Goal: Book appointment/travel/reservation

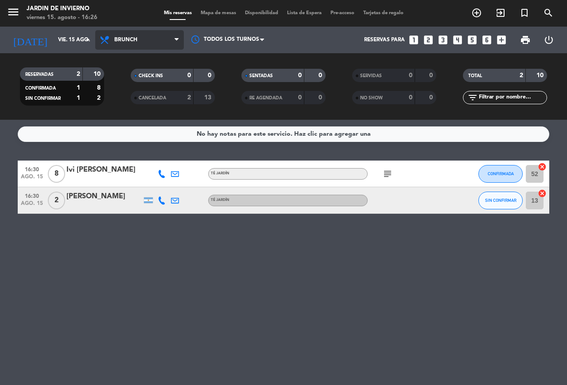
click at [155, 47] on span "Brunch" at bounding box center [139, 40] width 89 height 20
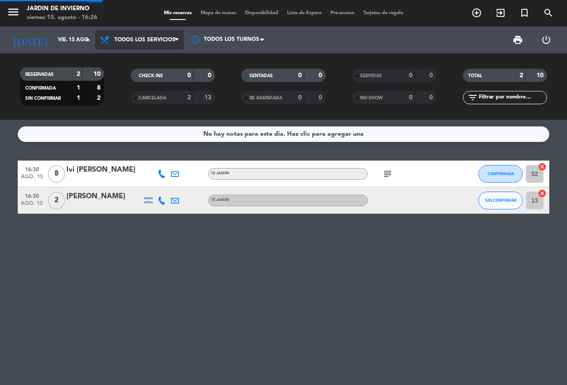
click at [145, 62] on div "menu JARDIN DE INVIERNO [DATE] 15. agosto - 16:26 Mis reservas Mapa de mesas Di…" at bounding box center [283, 60] width 567 height 120
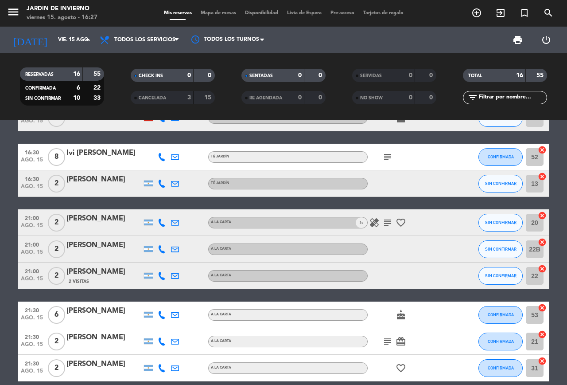
scroll to position [121, 0]
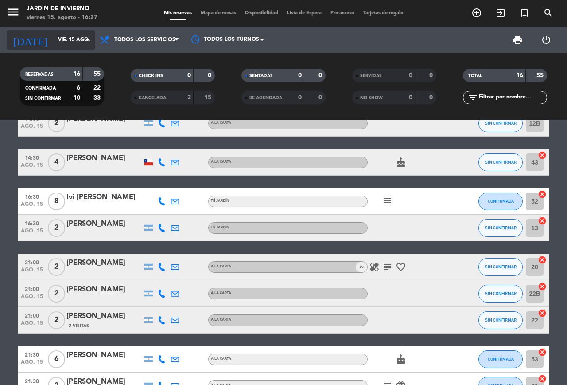
click at [78, 47] on div "[DATE] [DATE] arrow_drop_down" at bounding box center [51, 40] width 89 height 20
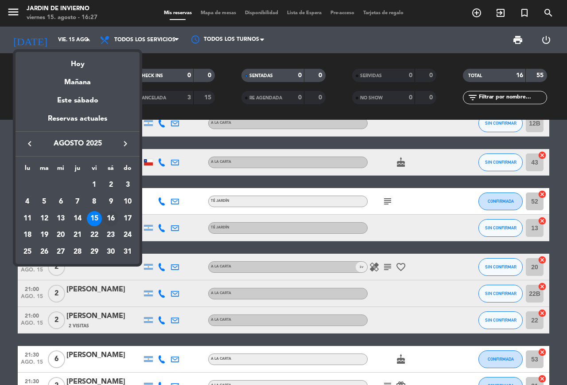
click at [113, 214] on div "16" at bounding box center [110, 218] width 15 height 15
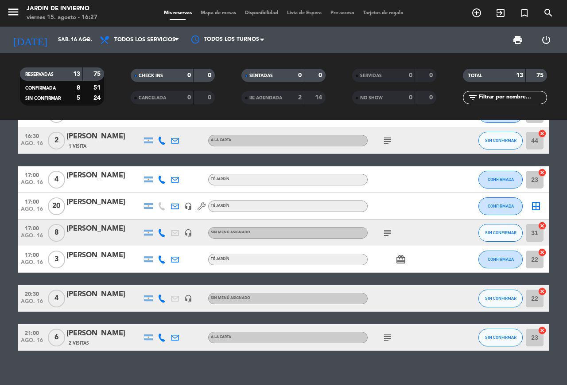
scroll to position [206, 0]
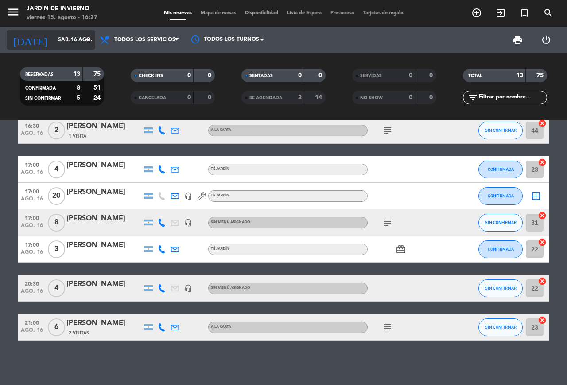
click at [89, 39] on icon "arrow_drop_down" at bounding box center [87, 40] width 11 height 11
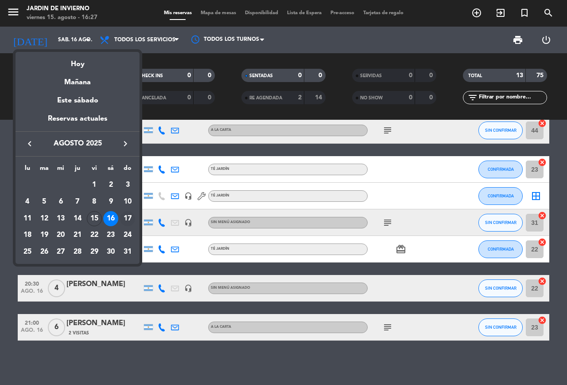
click at [131, 214] on div "17" at bounding box center [127, 218] width 15 height 15
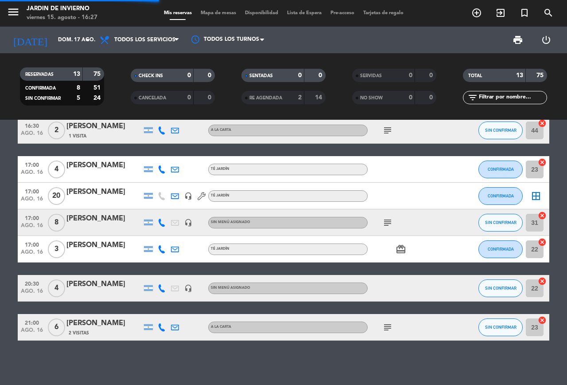
scroll to position [0, 0]
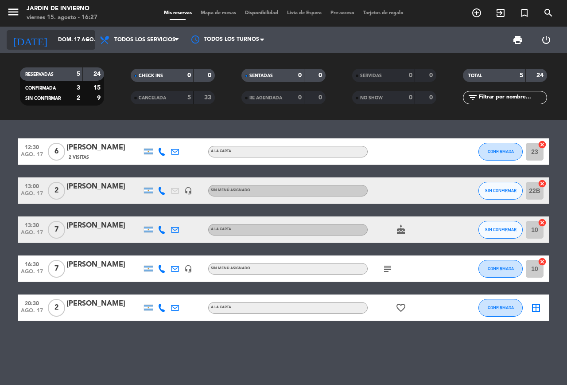
click at [66, 47] on input "dom. 17 ago." at bounding box center [89, 39] width 70 height 15
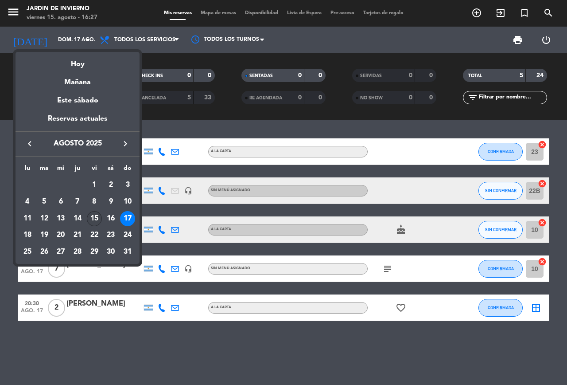
click at [98, 219] on div "15" at bounding box center [94, 218] width 15 height 15
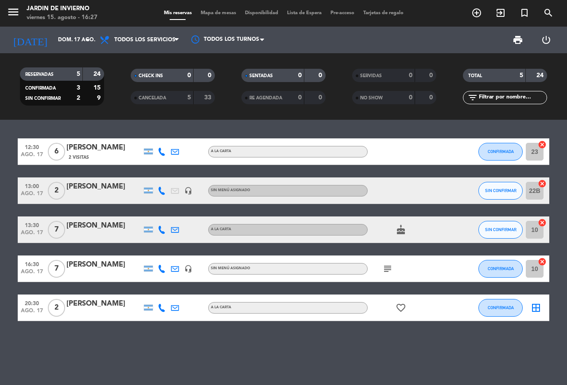
type input "vie. 15 ago."
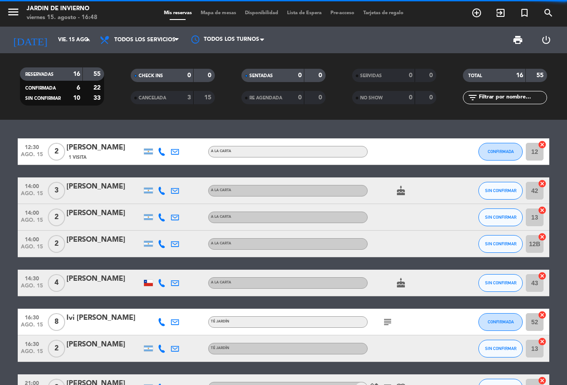
click at [157, 43] on span "Todos los servicios" at bounding box center [139, 40] width 89 height 20
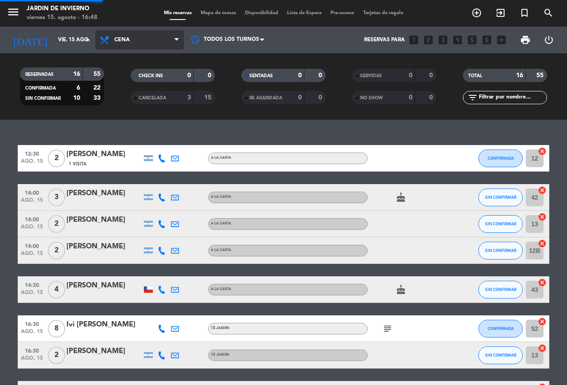
click at [161, 135] on ng-component "menu JARDIN DE INVIERNO viernes 15. agosto - 16:48 Mis reservas Mapa de mesas D…" at bounding box center [283, 192] width 567 height 385
